Goal: Task Accomplishment & Management: Manage account settings

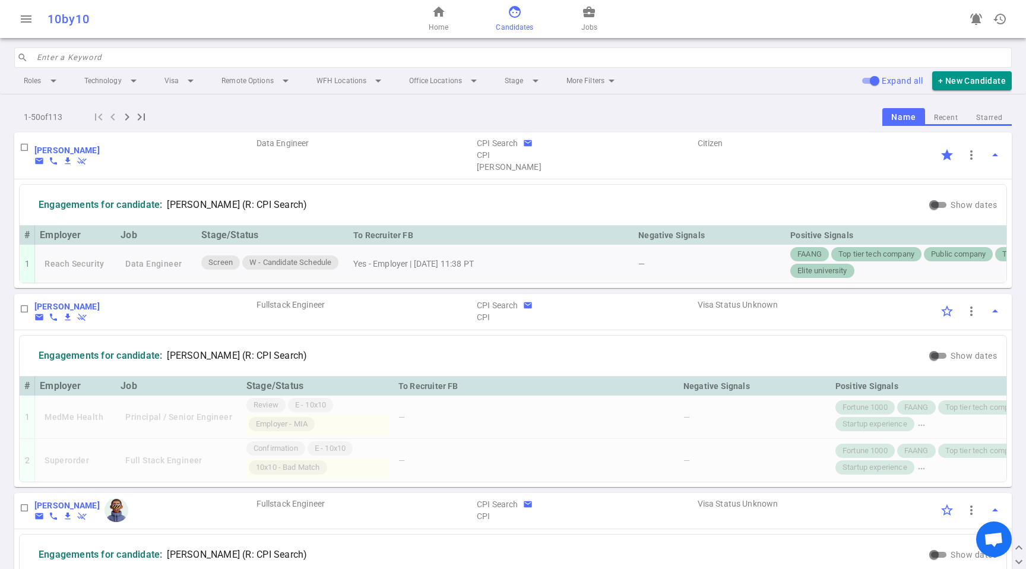
click at [570, 11] on div "home Home face Candidates business_center Jobs" at bounding box center [513, 19] width 332 height 38
click at [988, 118] on button "Starred" at bounding box center [989, 118] width 45 height 16
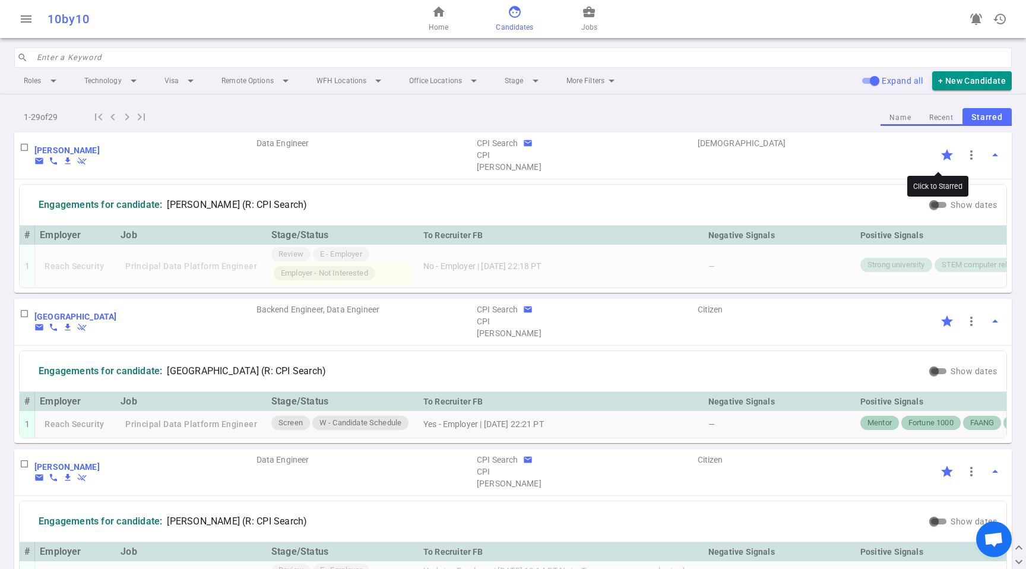
click at [934, 151] on input "Click to Starred" at bounding box center [946, 154] width 25 height 25
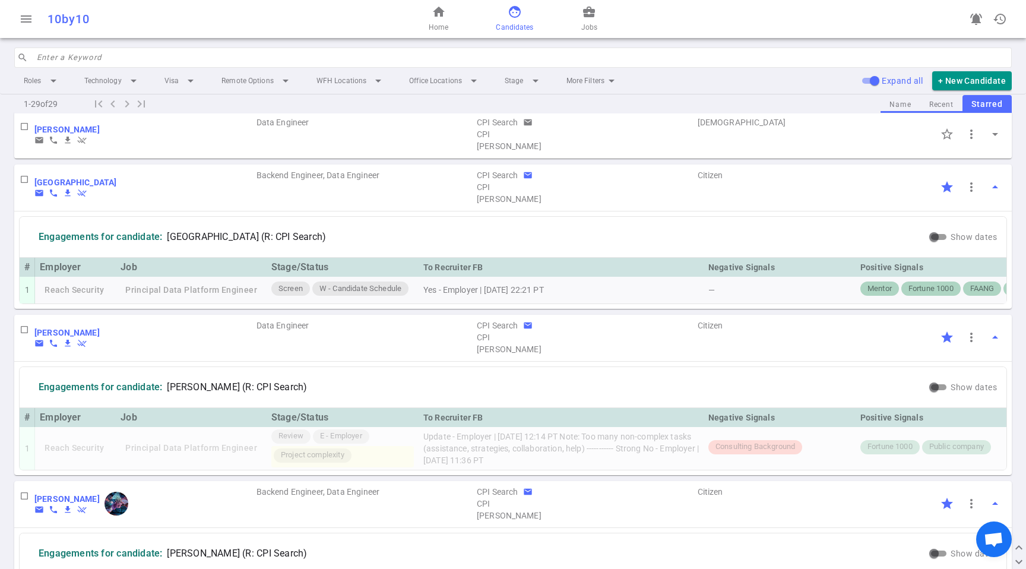
scroll to position [30, 0]
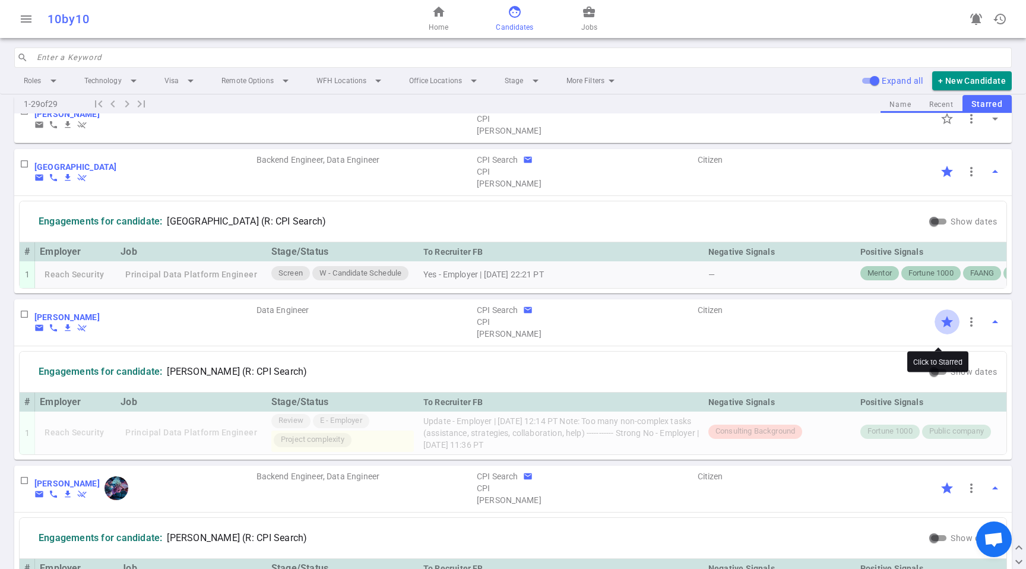
click at [940, 329] on input "Click to Starred" at bounding box center [946, 321] width 25 height 25
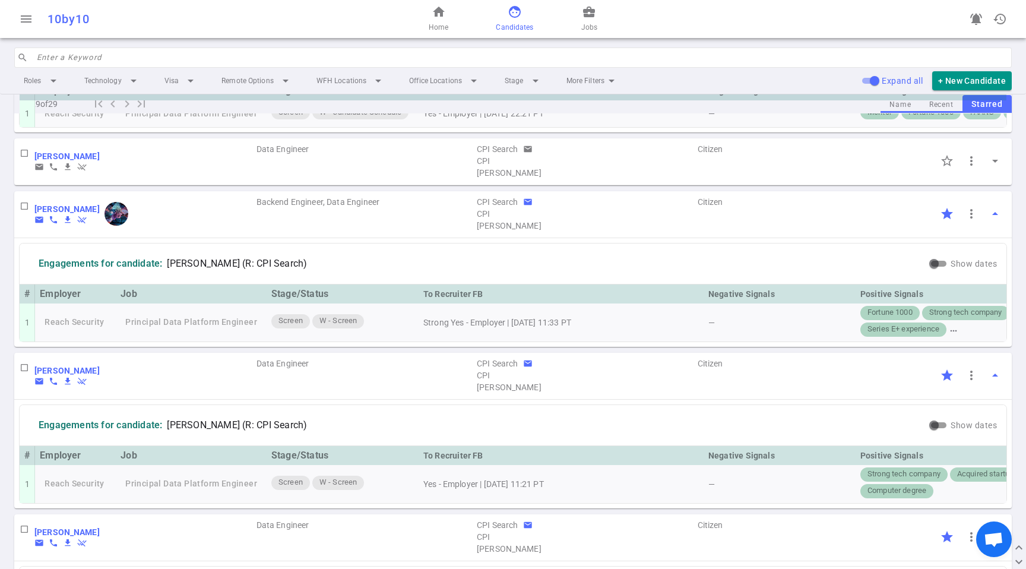
scroll to position [313, 0]
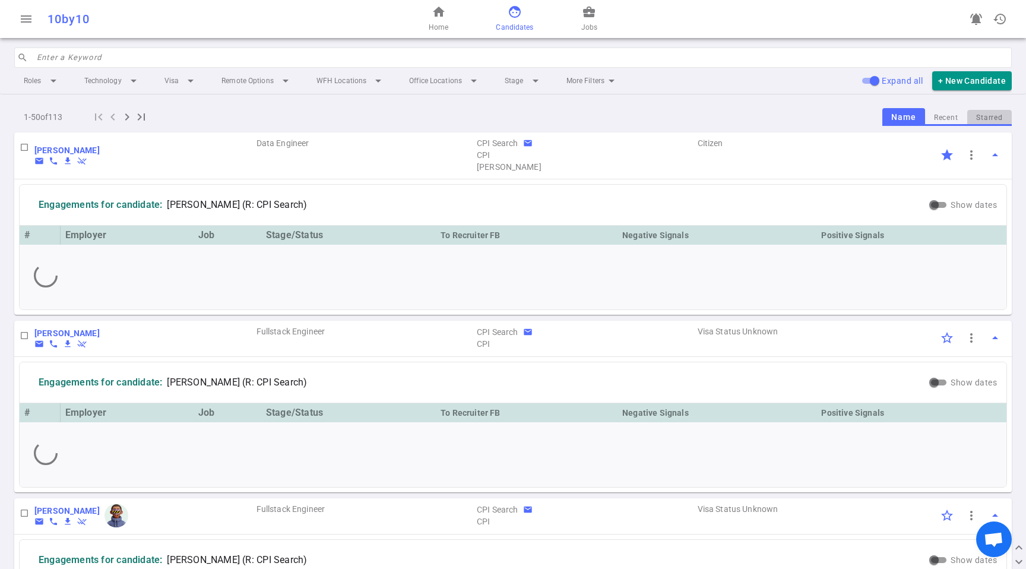
click at [984, 116] on button "Starred" at bounding box center [989, 118] width 45 height 16
